Goal: Task Accomplishment & Management: Use online tool/utility

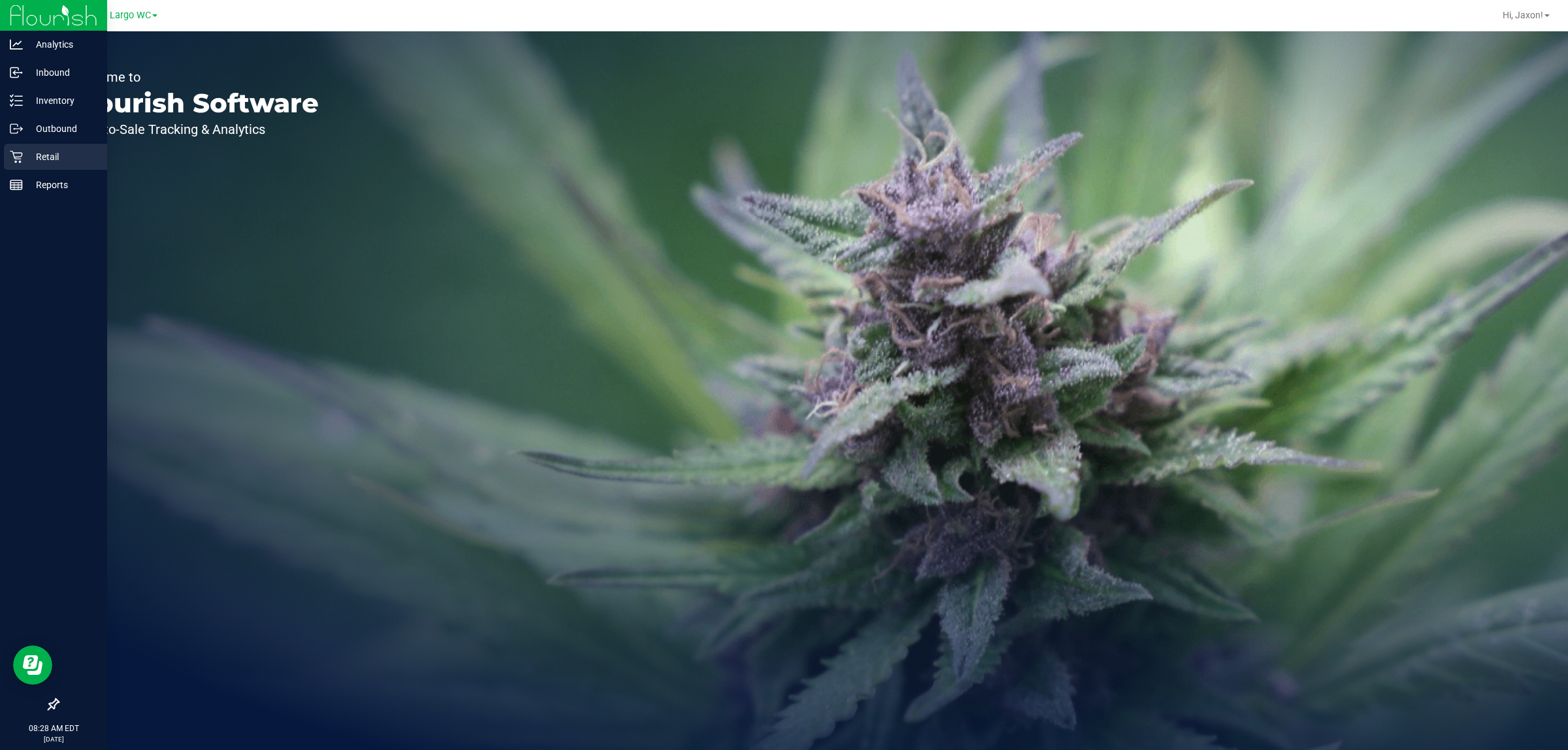
click at [33, 148] on div "Retail" at bounding box center [56, 156] width 104 height 26
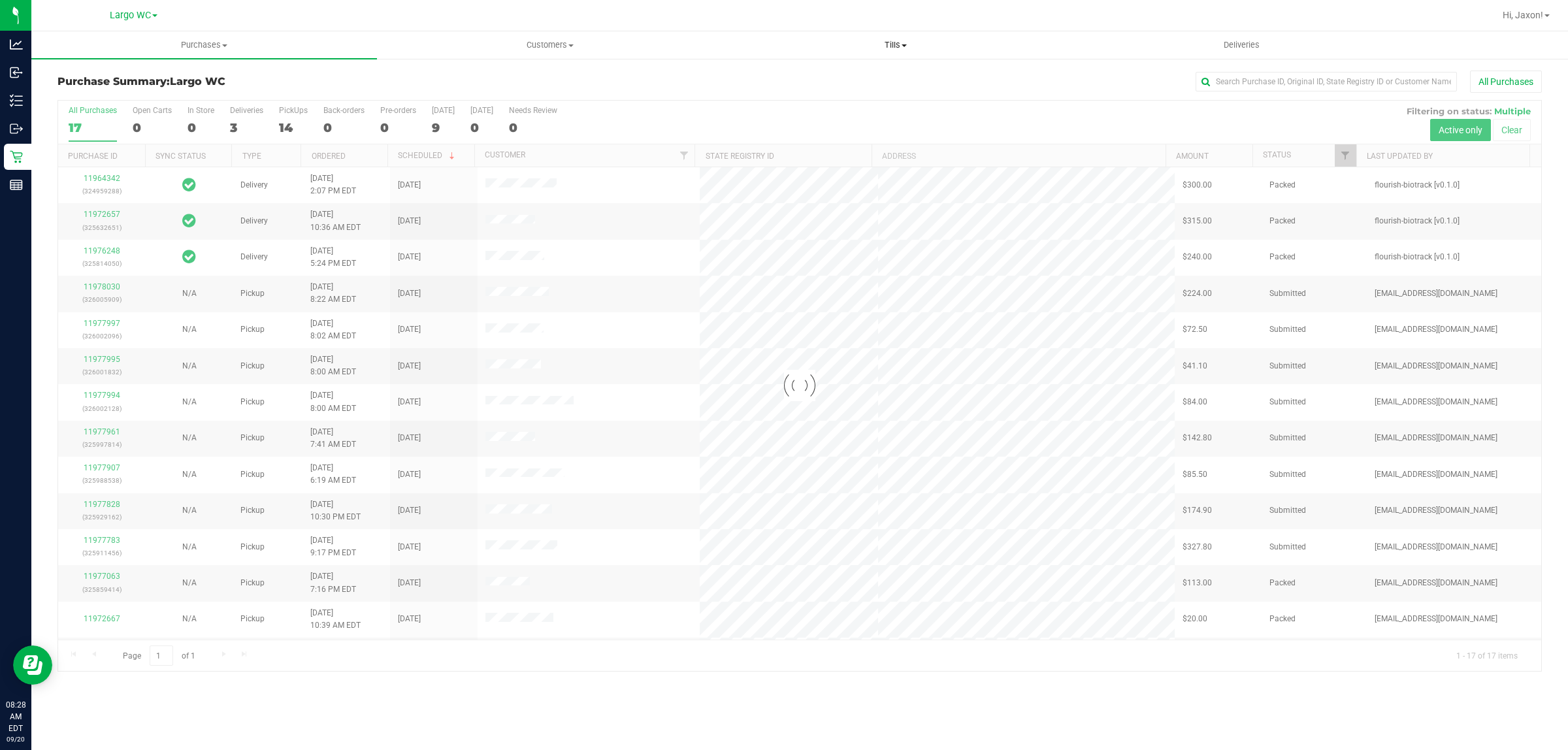
click at [781, 41] on span "Tills" at bounding box center [895, 45] width 344 height 12
click at [781, 76] on li "Manage tills" at bounding box center [894, 79] width 345 height 16
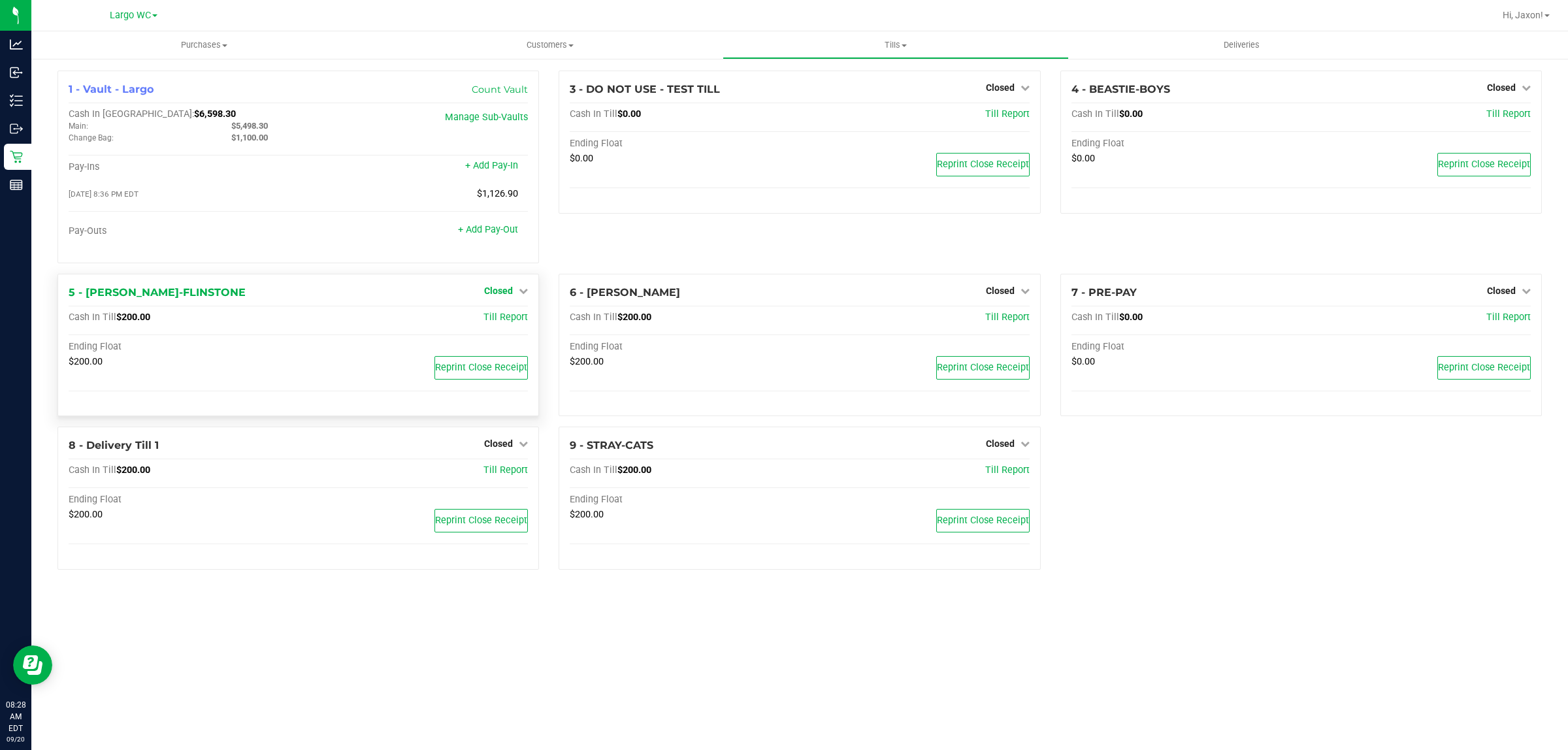
click at [501, 292] on span "Closed" at bounding box center [498, 290] width 28 height 11
click at [494, 322] on link "Open Till" at bounding box center [498, 317] width 34 height 11
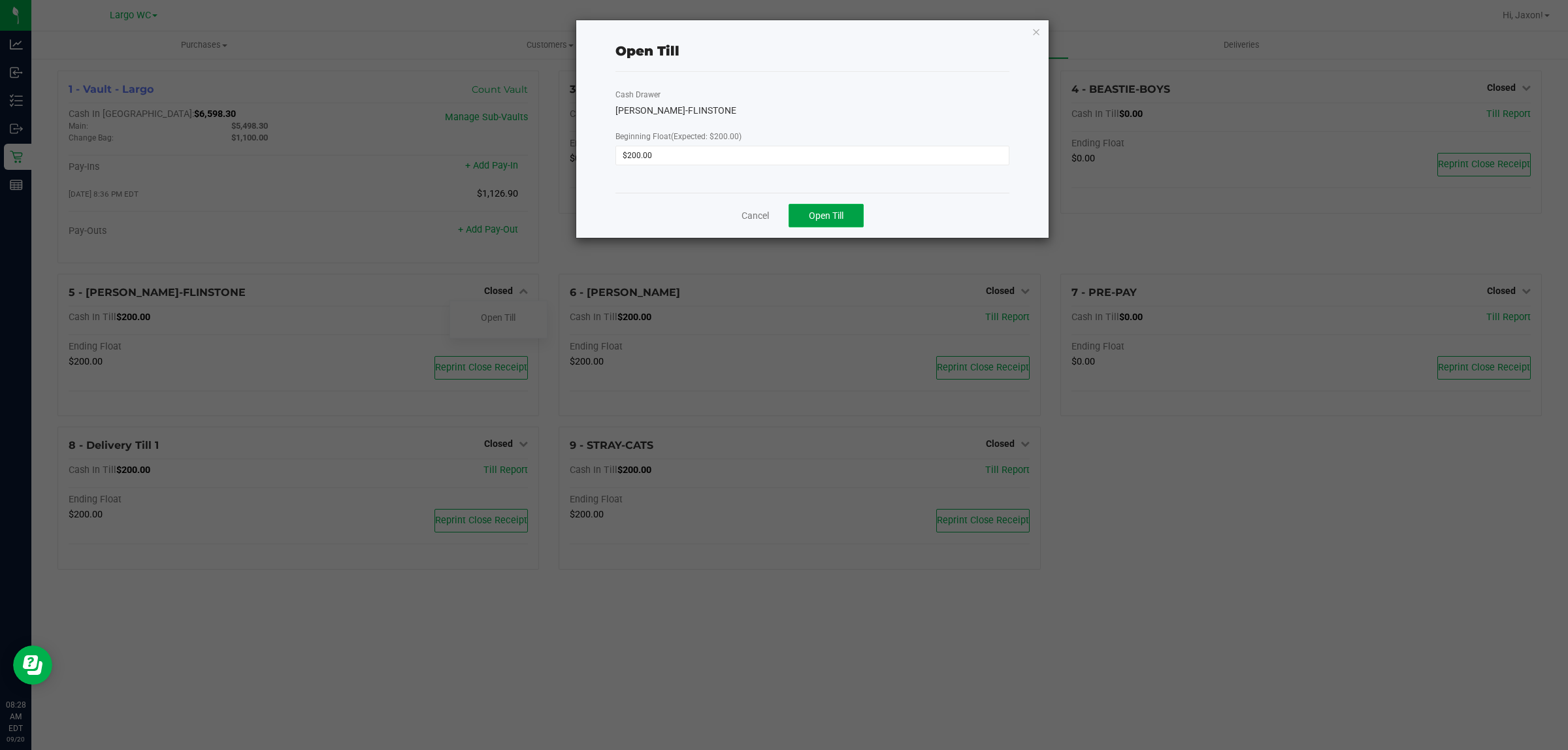
click at [781, 212] on button "Open Till" at bounding box center [826, 215] width 75 height 23
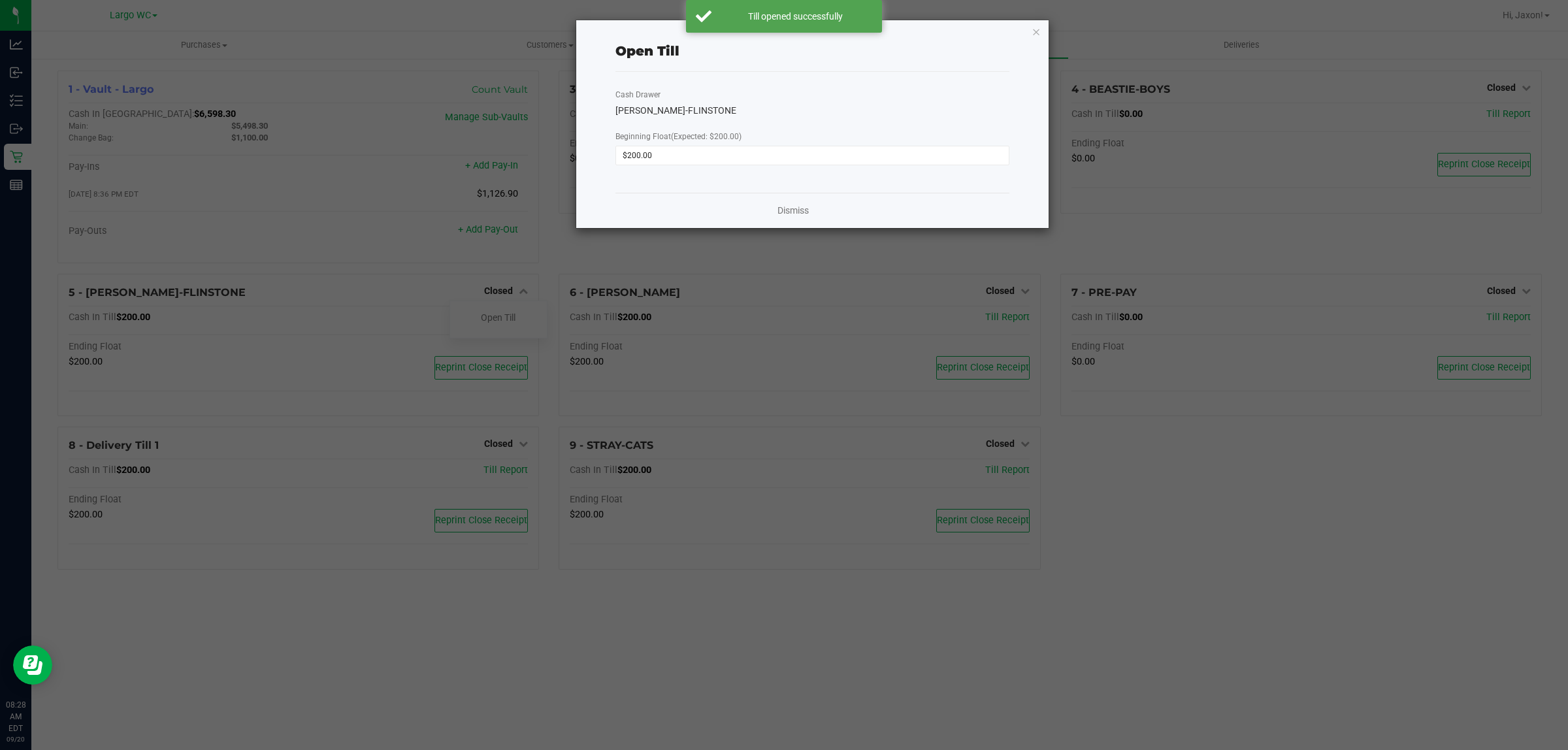
click at [781, 200] on div "Dismiss" at bounding box center [811, 210] width 394 height 35
click at [781, 216] on link "Dismiss" at bounding box center [793, 210] width 31 height 14
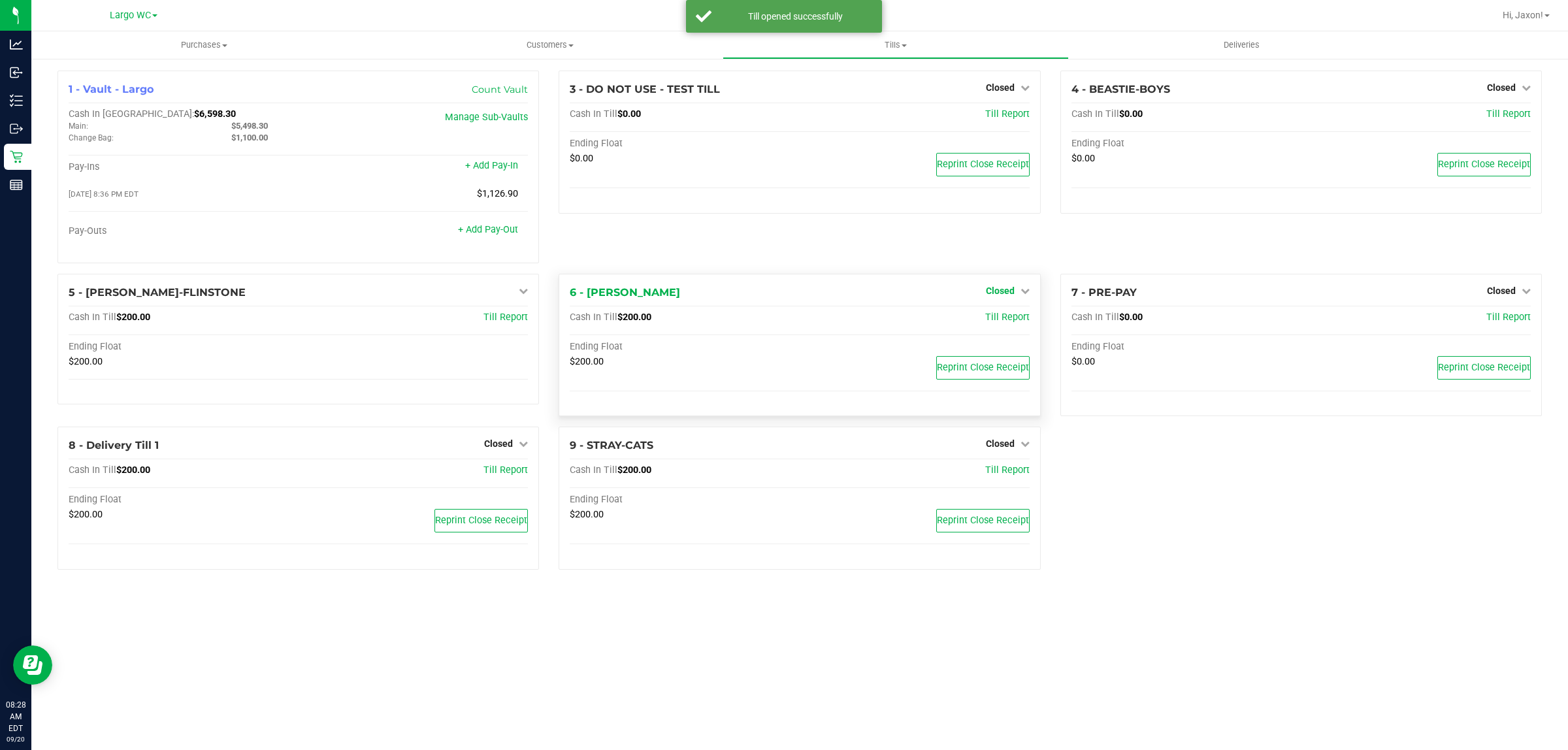
click at [781, 296] on span "Closed" at bounding box center [999, 290] width 28 height 11
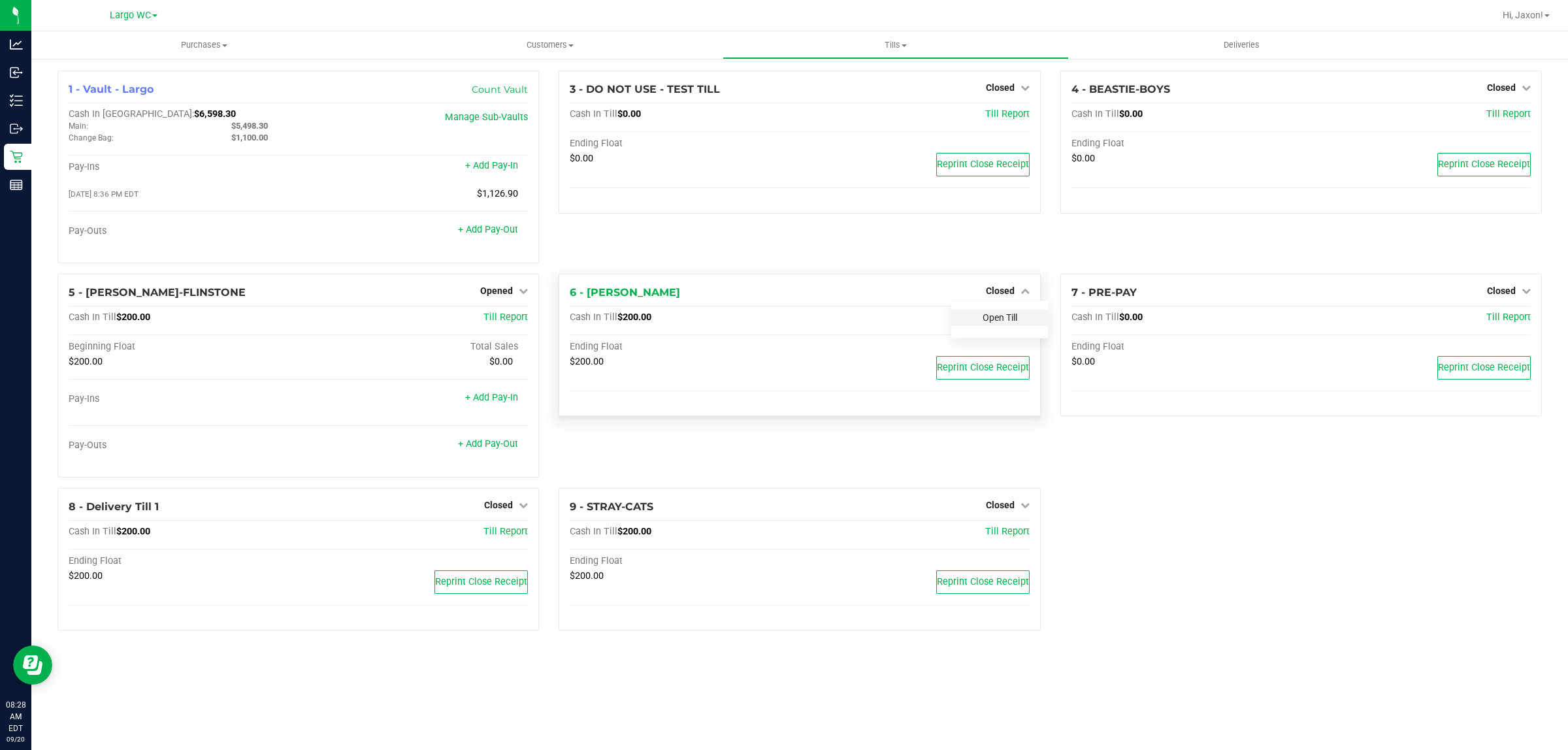
click at [781, 319] on link "Open Till" at bounding box center [999, 317] width 34 height 11
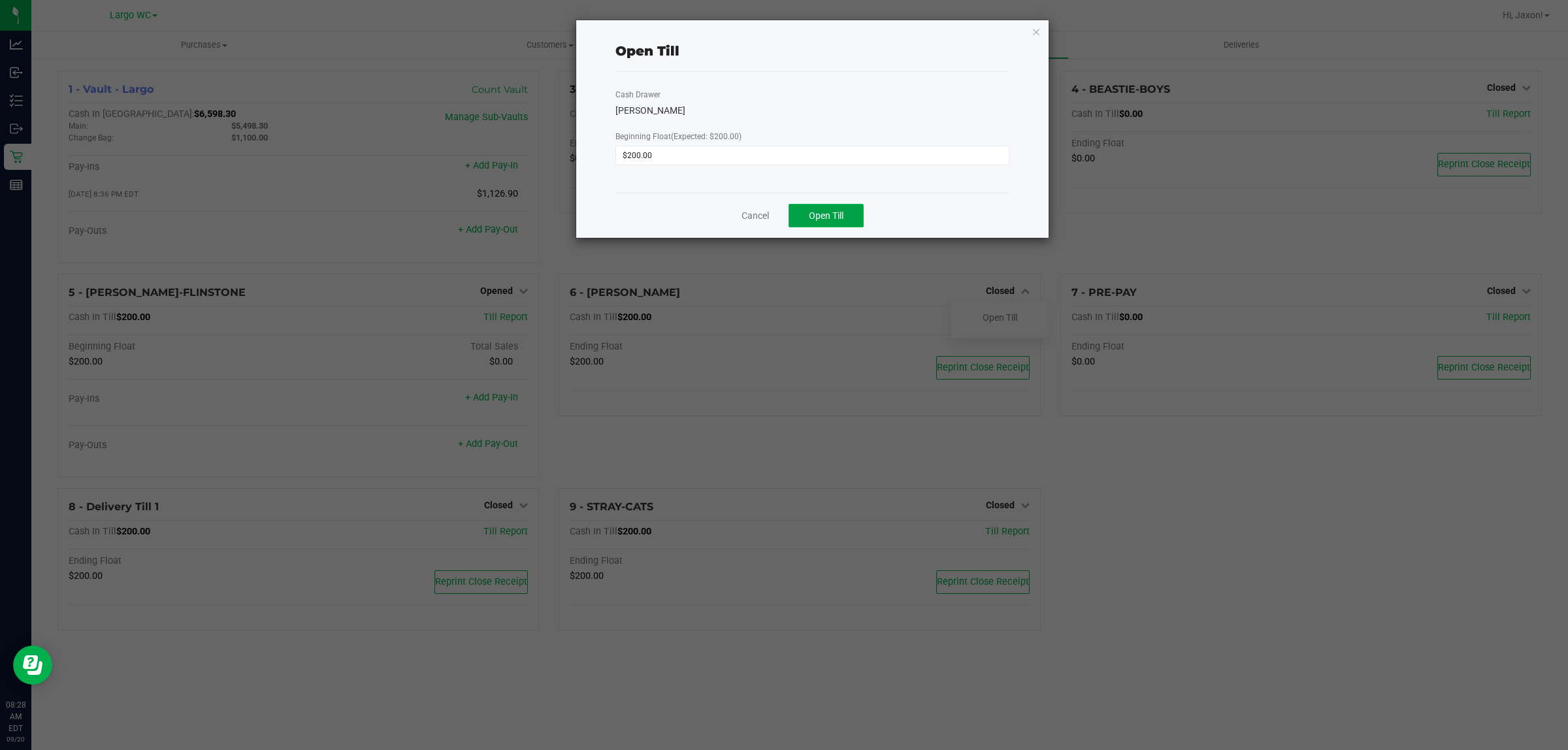
click at [781, 223] on button "Open Till" at bounding box center [826, 215] width 75 height 23
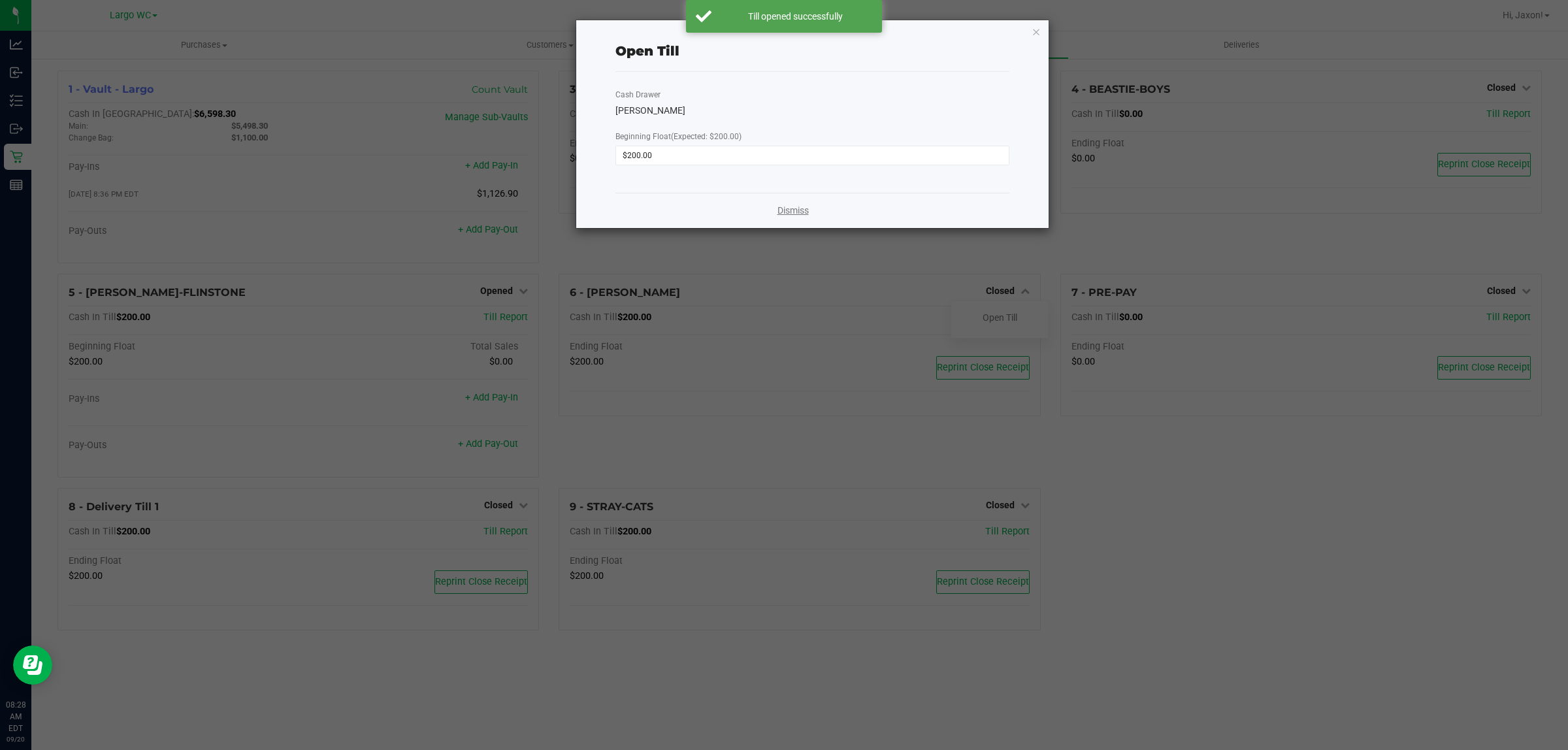
click at [781, 207] on link "Dismiss" at bounding box center [793, 210] width 31 height 14
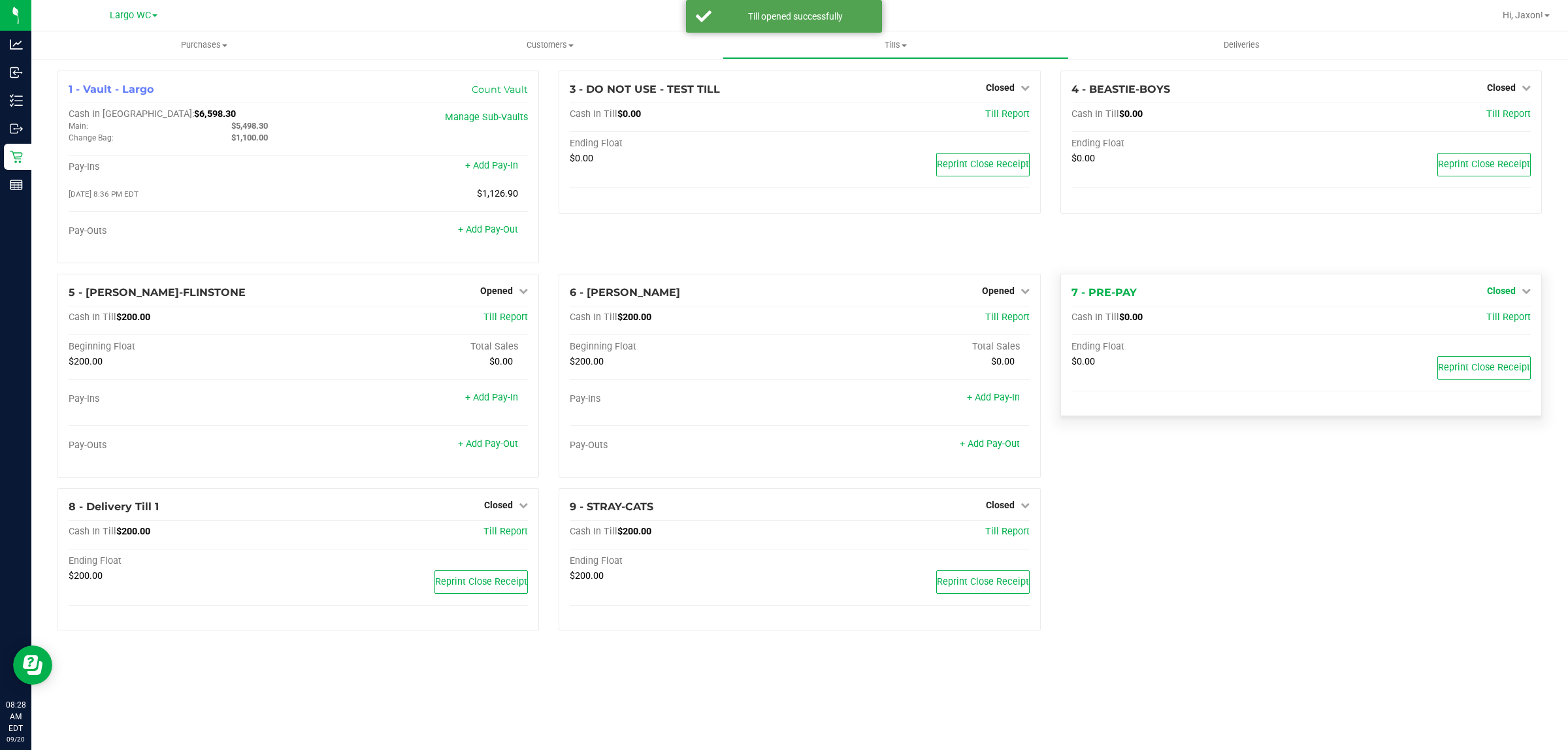
click at [781, 292] on span "Closed" at bounding box center [1501, 290] width 28 height 11
click at [781, 319] on div "Open Till" at bounding box center [1500, 318] width 97 height 17
click at [781, 315] on link "Open Till" at bounding box center [1501, 317] width 34 height 11
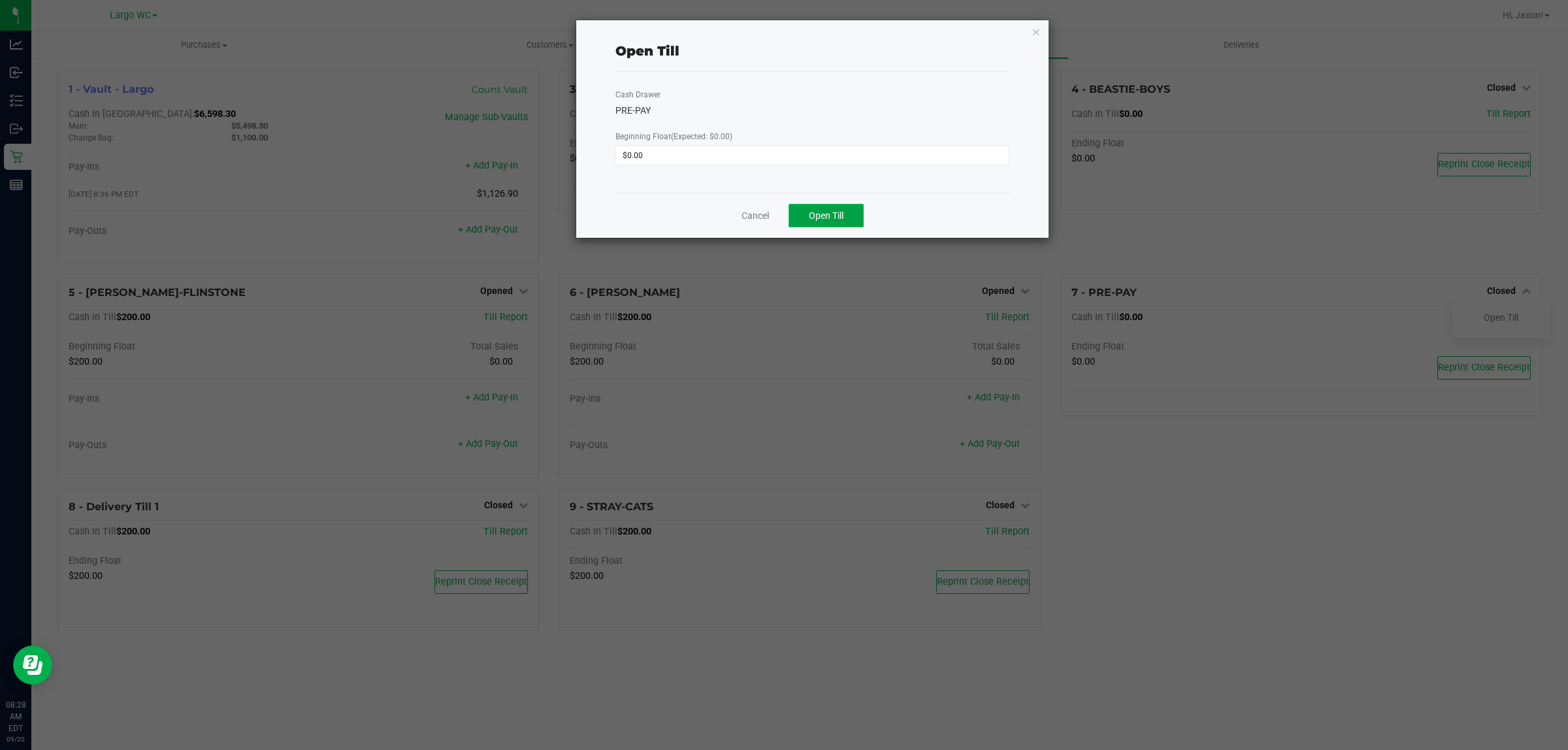
click at [781, 207] on button "Open Till" at bounding box center [826, 215] width 75 height 23
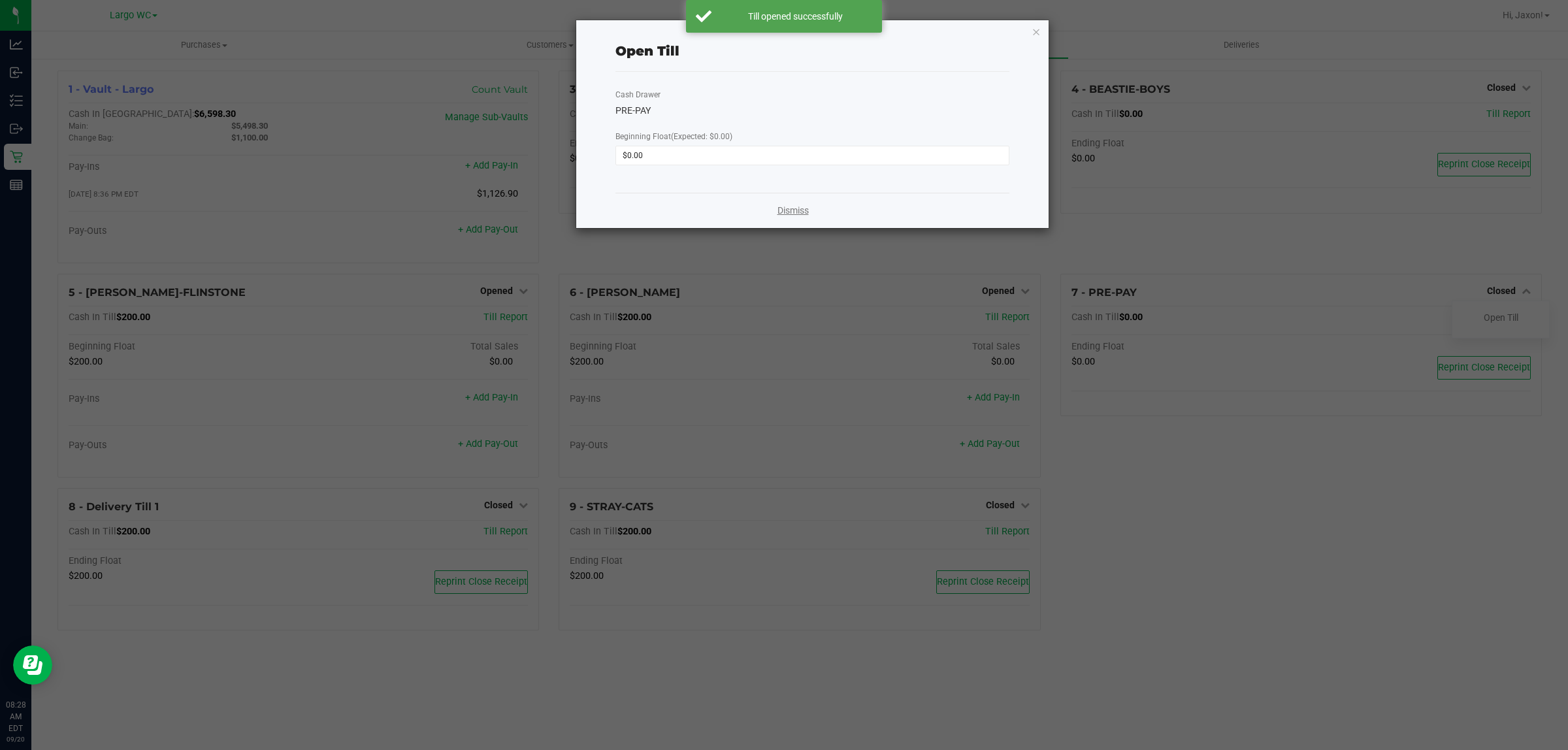
click at [781, 212] on link "Dismiss" at bounding box center [793, 210] width 31 height 14
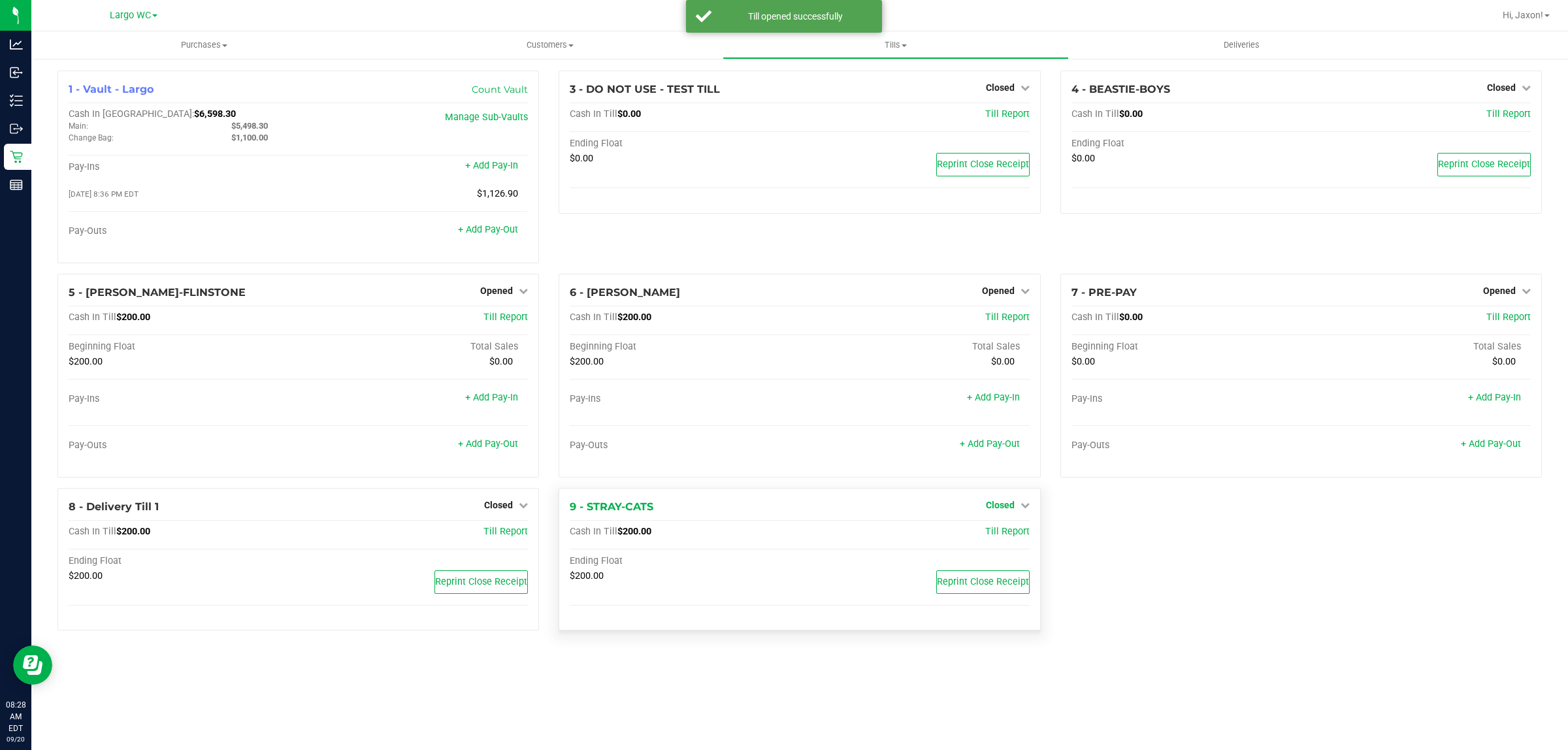
click at [781, 507] on link "Closed" at bounding box center [1007, 505] width 44 height 11
click at [781, 537] on link "Open Till" at bounding box center [999, 532] width 34 height 11
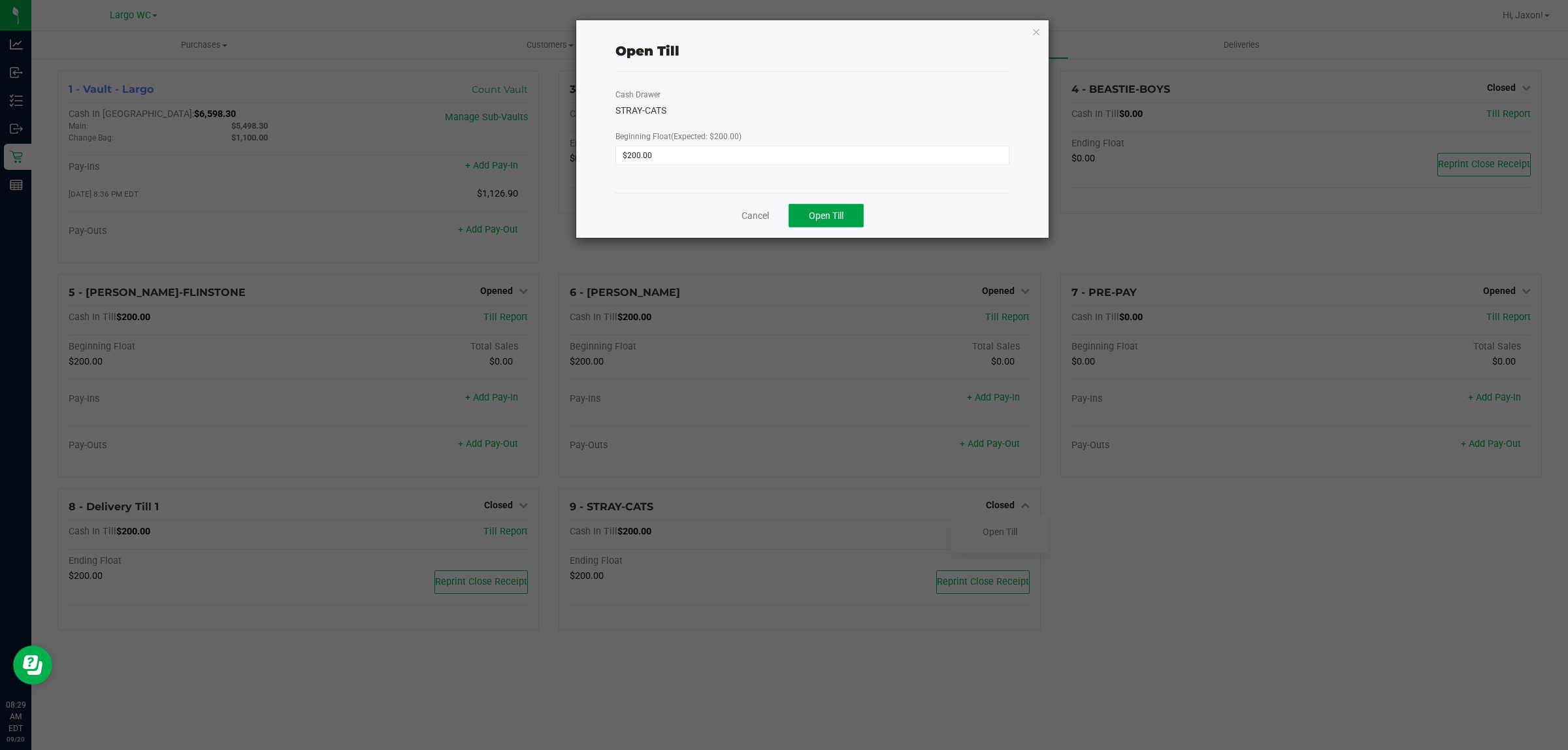
click at [781, 217] on span "Open Till" at bounding box center [825, 215] width 34 height 11
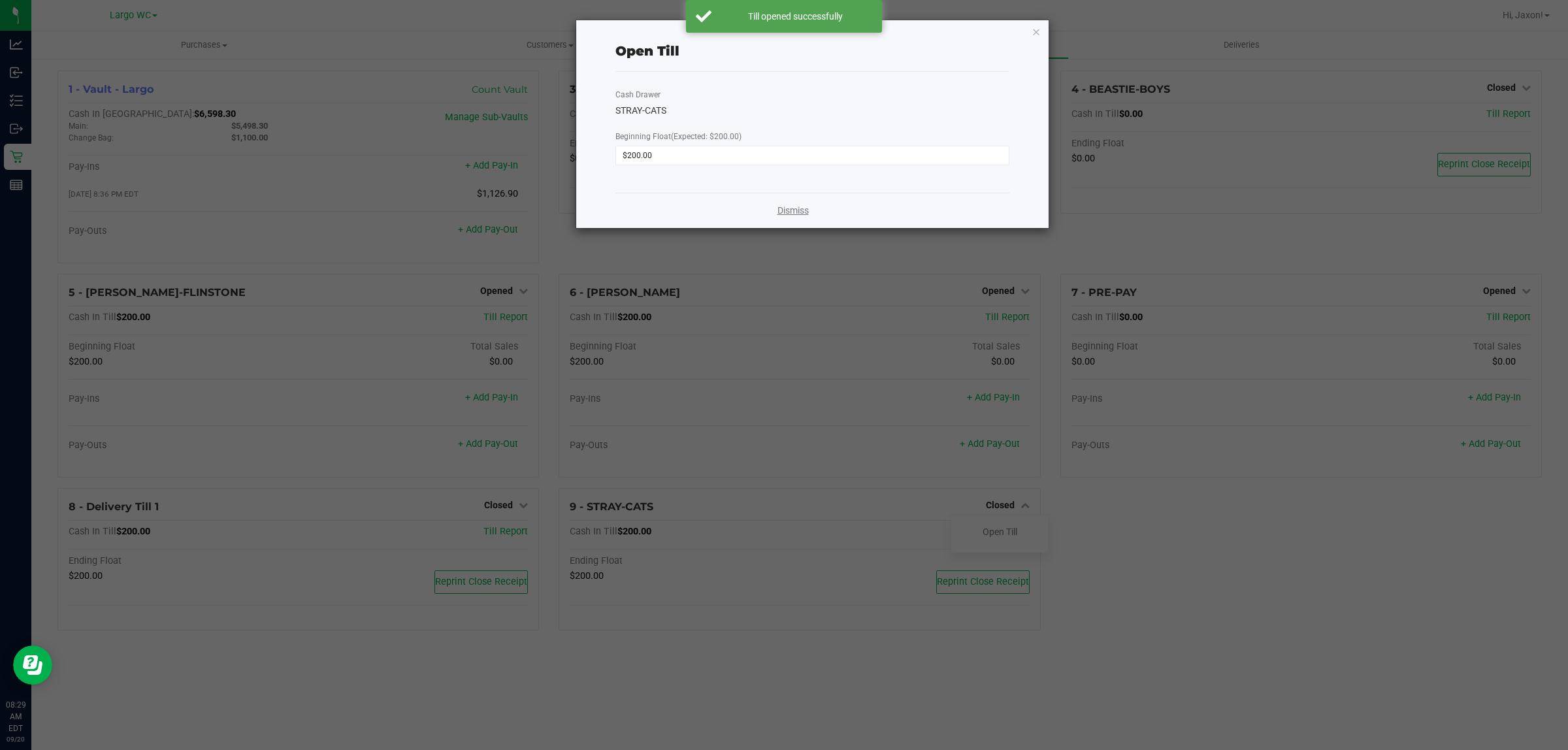
click at [781, 216] on link "Dismiss" at bounding box center [793, 210] width 31 height 14
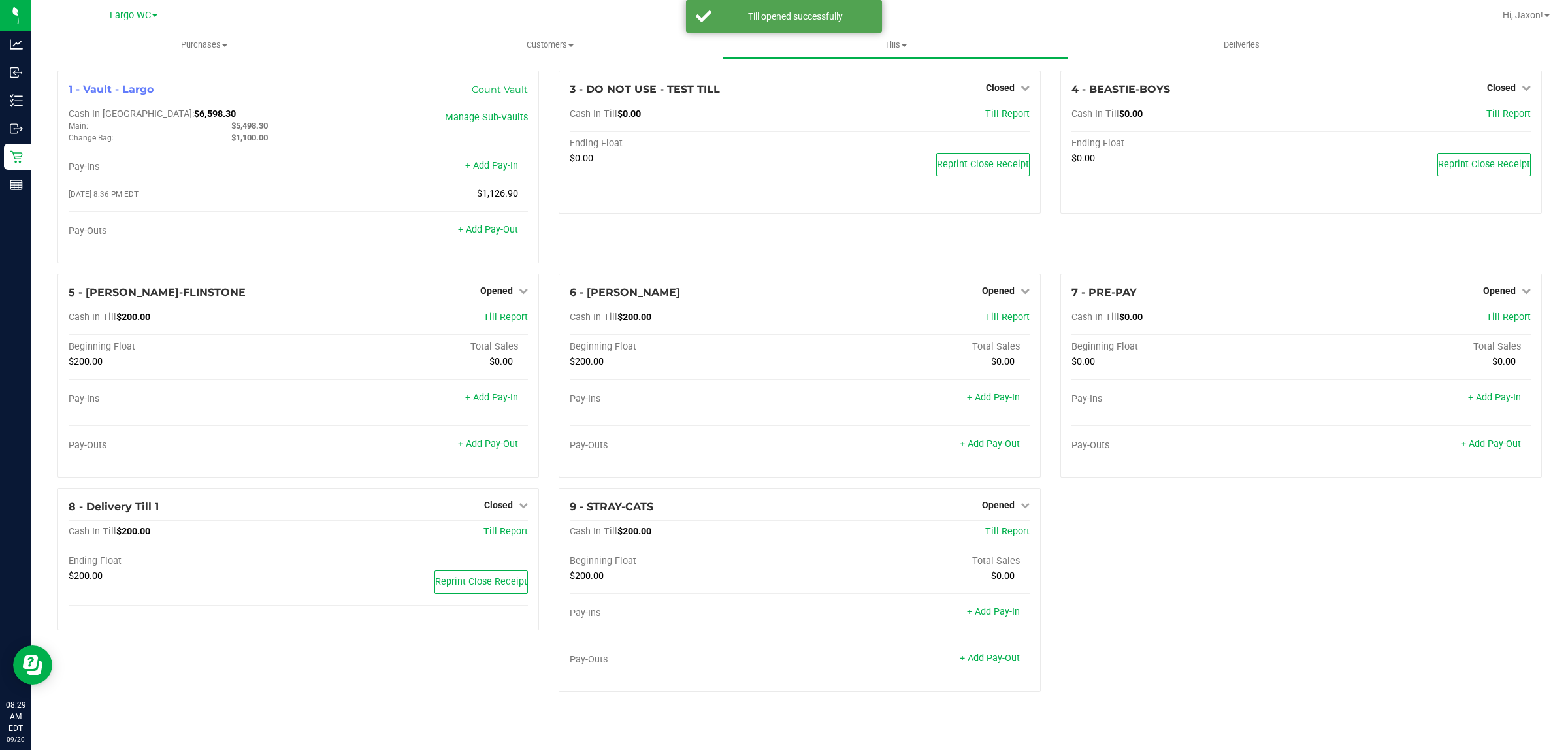
click at [770, 247] on div "3 - DO NOT USE - TEST TILL Closed Open Till Cash In Till $0.00 Till Report Endi…" at bounding box center [799, 172] width 501 height 203
